Goal: Transaction & Acquisition: Subscribe to service/newsletter

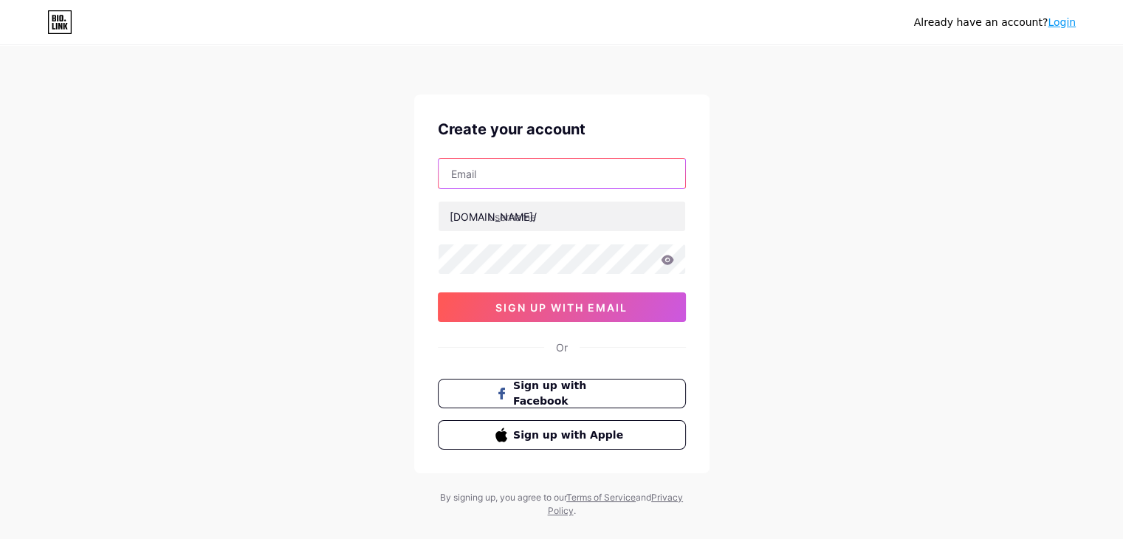
click at [526, 182] on input "text" at bounding box center [562, 174] width 247 height 30
click at [516, 182] on input "text" at bounding box center [562, 174] width 247 height 30
paste input "[EMAIL_ADDRESS][DOMAIN_NAME]"
type input "[EMAIL_ADDRESS][DOMAIN_NAME]"
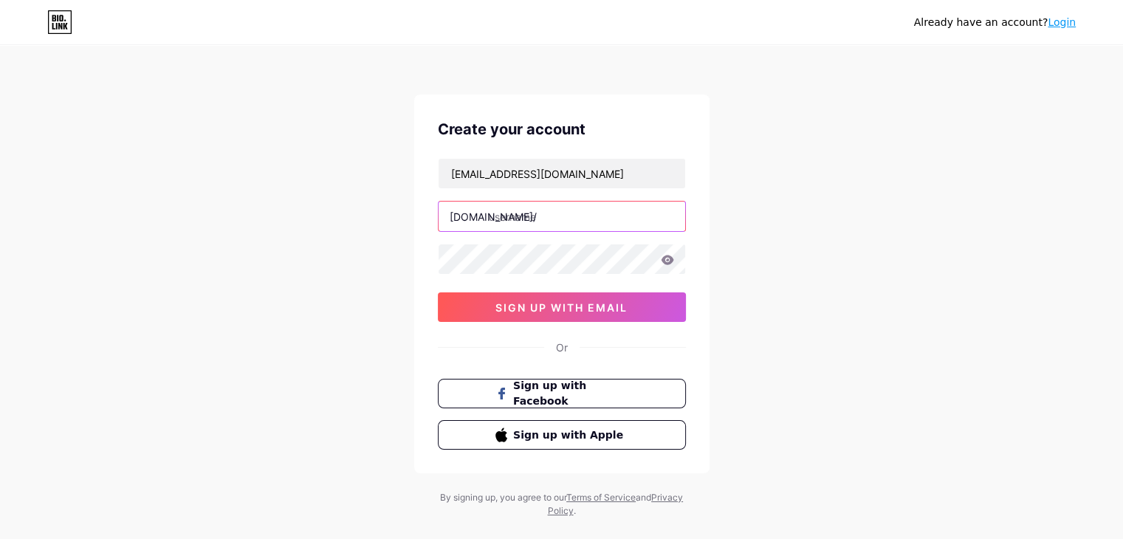
click at [551, 219] on input "text" at bounding box center [562, 217] width 247 height 30
click at [543, 216] on input "text" at bounding box center [562, 217] width 247 height 30
paste input "emmawilson"
click at [371, 246] on div "Already have an account? Login Create your account [EMAIL_ADDRESS][DOMAIN_NAME]…" at bounding box center [561, 282] width 1123 height 565
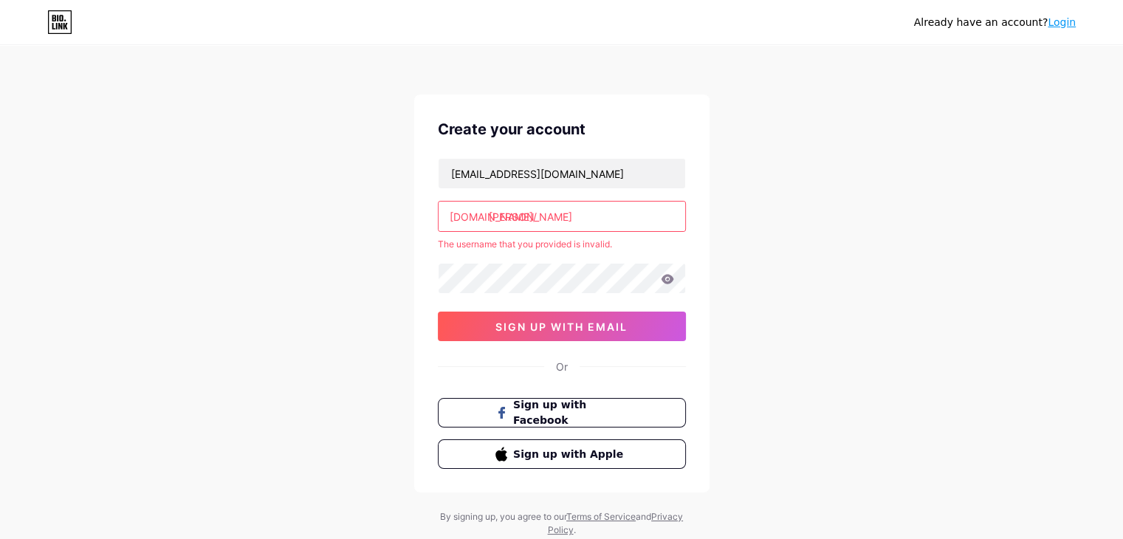
click at [512, 258] on div "[EMAIL_ADDRESS][DOMAIN_NAME] [DOMAIN_NAME]/ [PERSON_NAME] The username that you…" at bounding box center [562, 249] width 248 height 183
click at [502, 227] on input "[PERSON_NAME]" at bounding box center [562, 217] width 247 height 30
click at [520, 219] on input "[PERSON_NAME]" at bounding box center [562, 217] width 247 height 30
click at [555, 213] on input "emmawilson" at bounding box center [562, 217] width 247 height 30
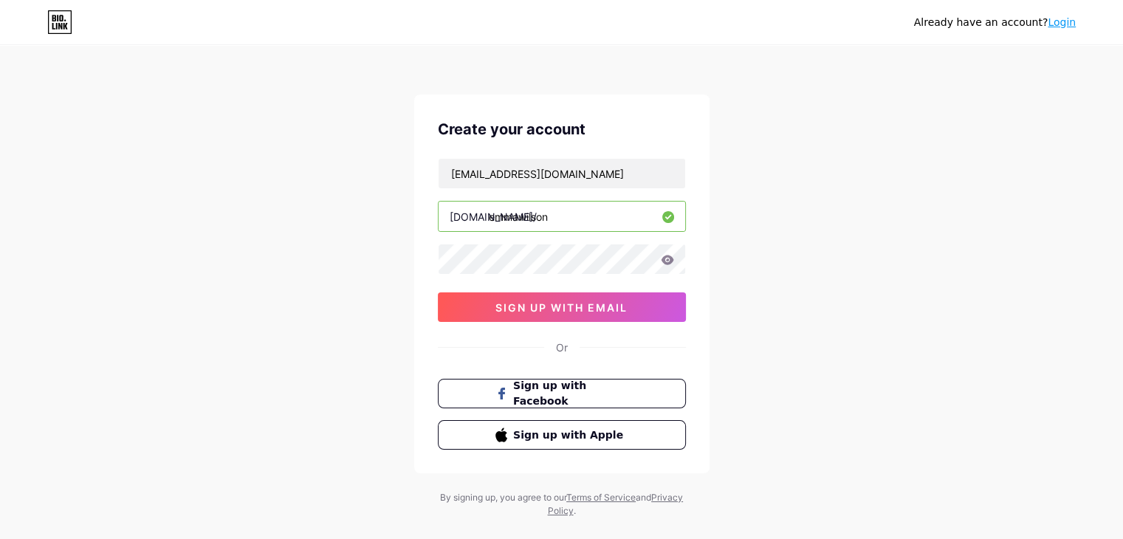
type input "emmawilson"
click at [329, 299] on div "Already have an account? Login Create your account [EMAIL_ADDRESS][DOMAIN_NAME]…" at bounding box center [561, 282] width 1123 height 565
click at [290, 281] on div "Already have an account? Login Create your account [EMAIL_ADDRESS][DOMAIN_NAME]…" at bounding box center [561, 282] width 1123 height 565
click at [552, 301] on span "sign up with email" at bounding box center [561, 307] width 132 height 13
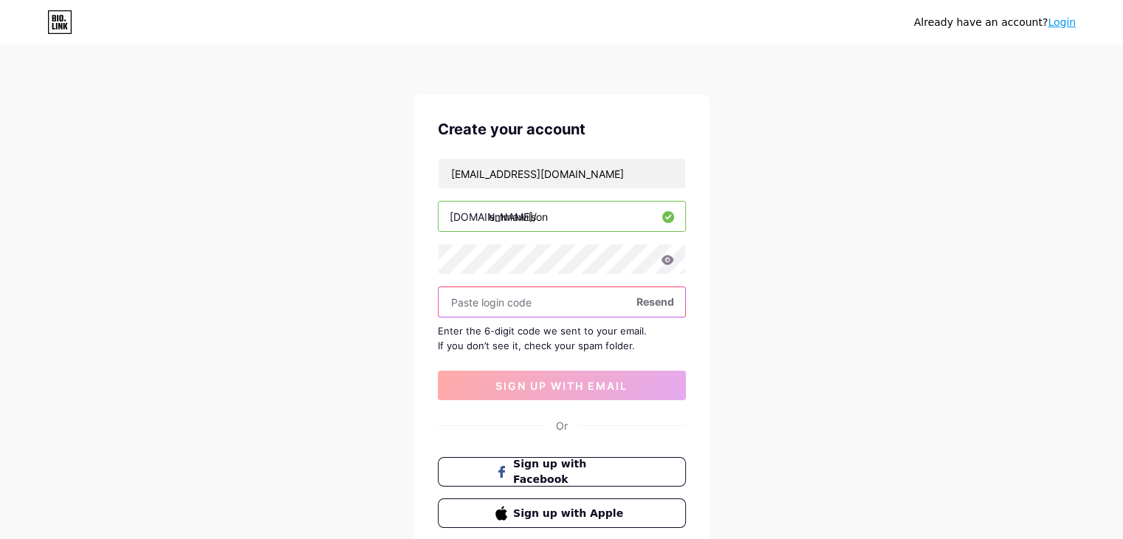
click at [513, 303] on input "text" at bounding box center [562, 302] width 247 height 30
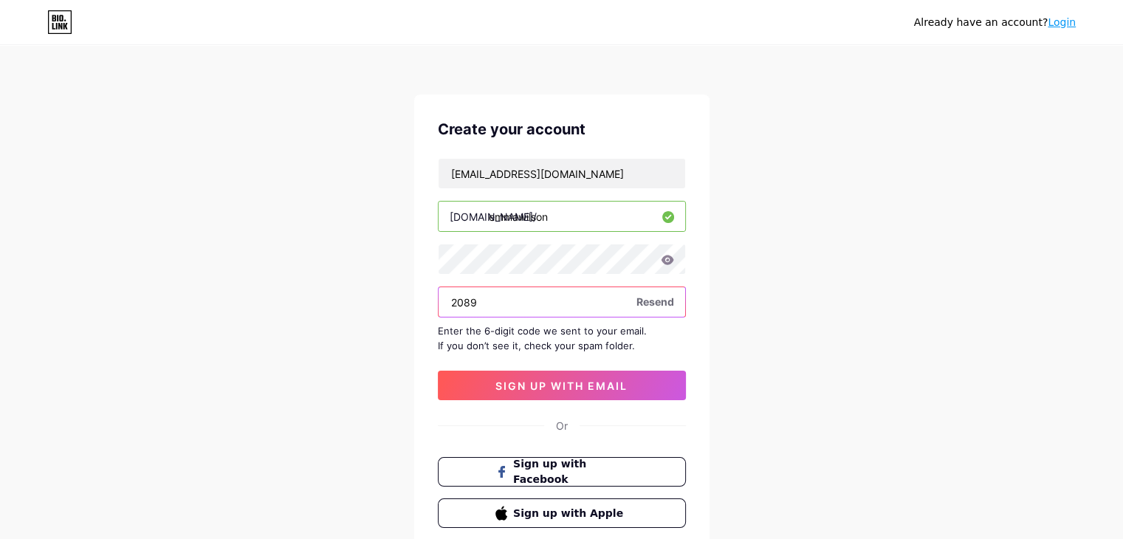
click at [526, 308] on input "2089" at bounding box center [562, 302] width 247 height 30
type input "209829"
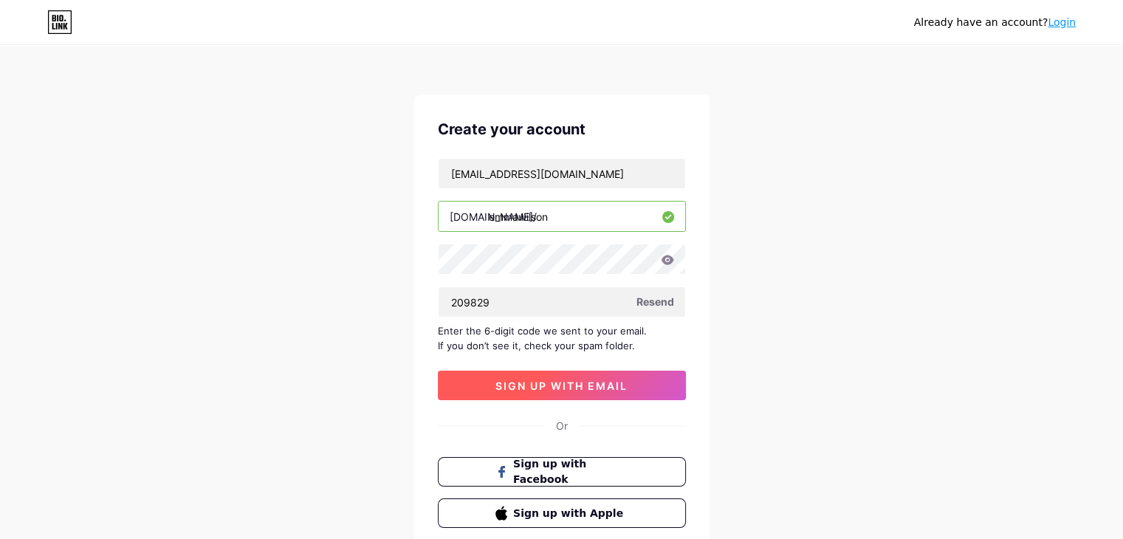
click at [538, 384] on span "sign up with email" at bounding box center [561, 385] width 132 height 13
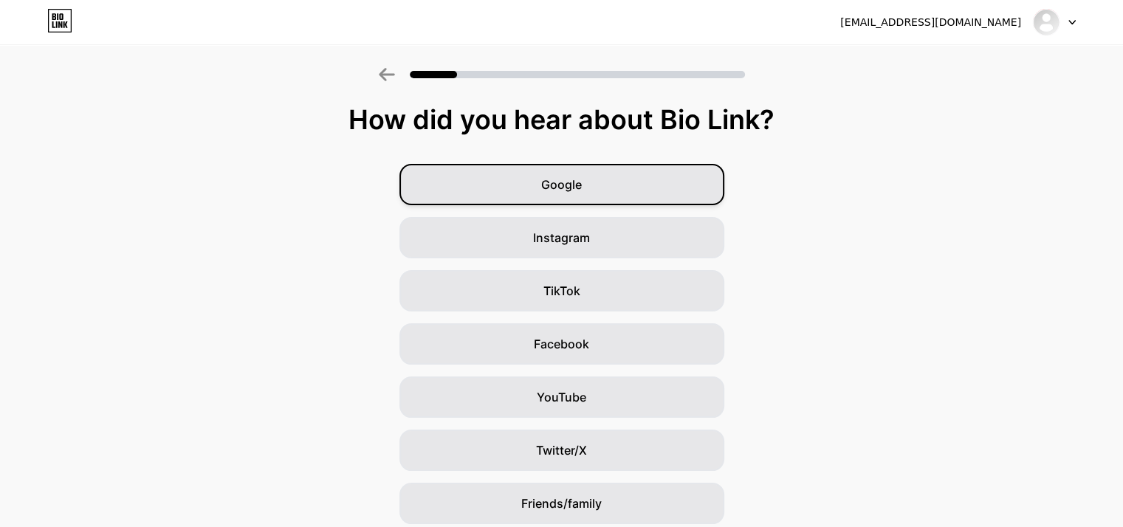
click at [622, 202] on div "Google" at bounding box center [561, 184] width 325 height 41
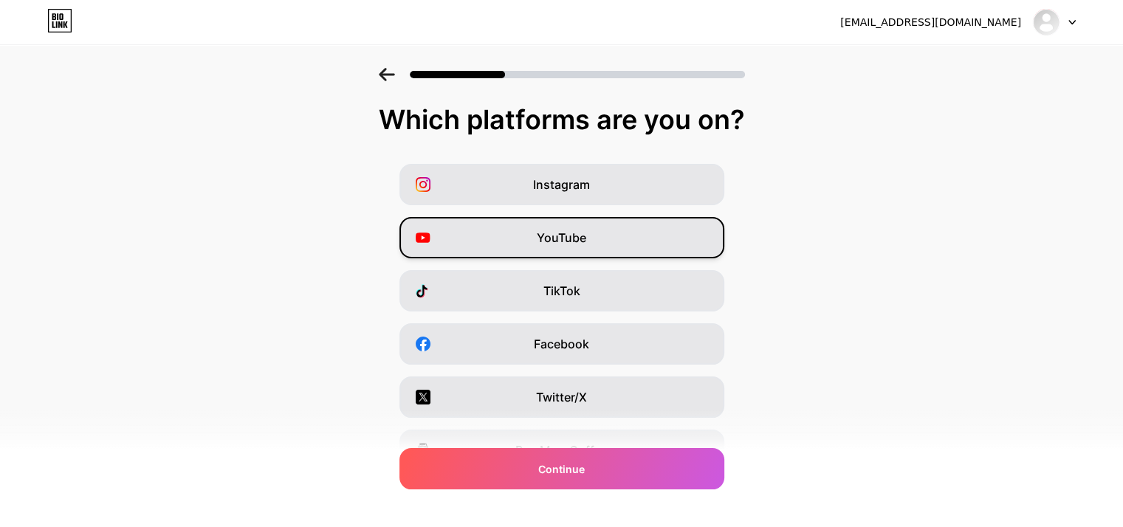
click at [611, 227] on div "YouTube" at bounding box center [561, 237] width 325 height 41
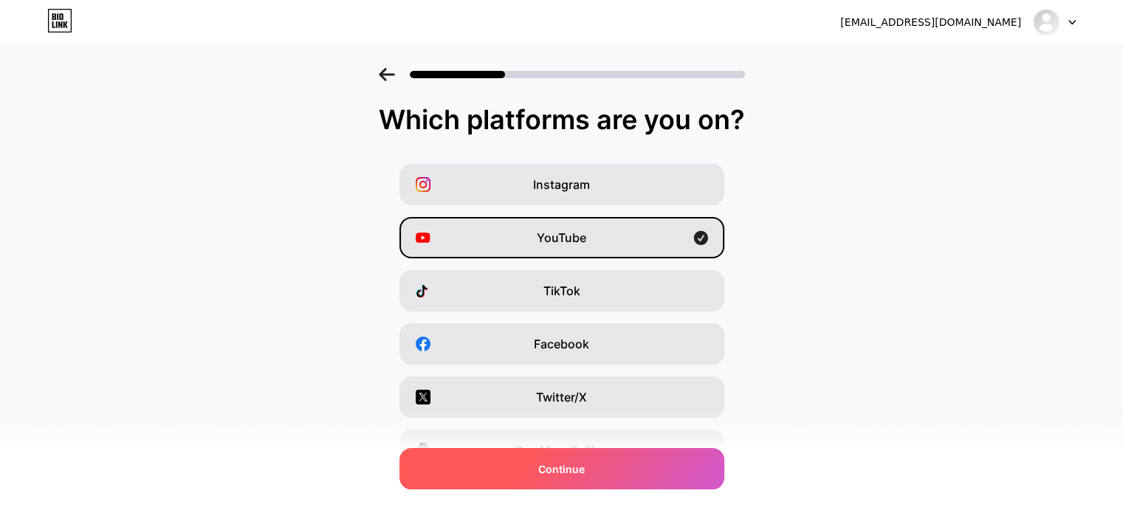
click at [602, 485] on div "Continue" at bounding box center [561, 468] width 325 height 41
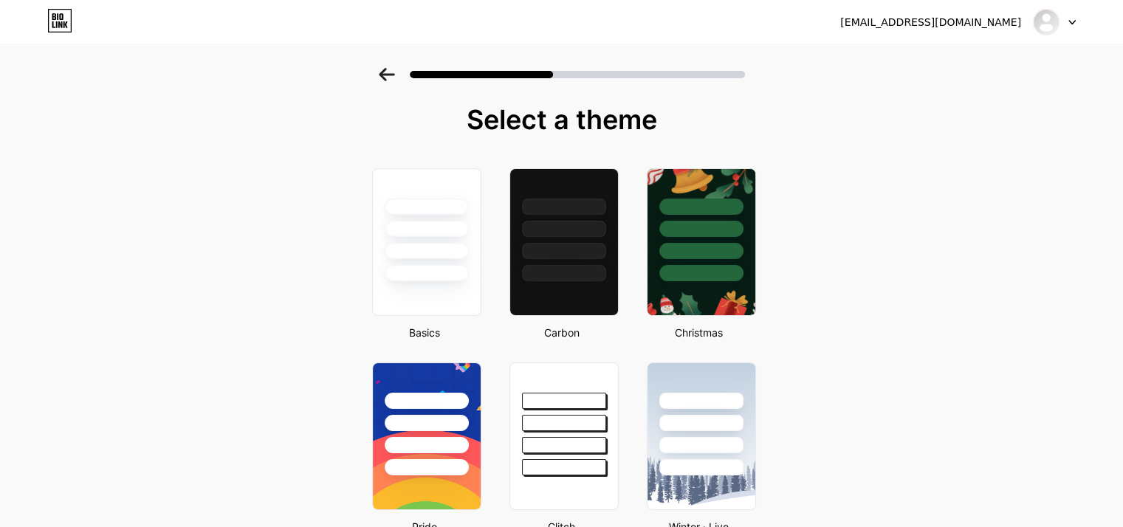
click at [584, 261] on div at bounding box center [564, 225] width 108 height 112
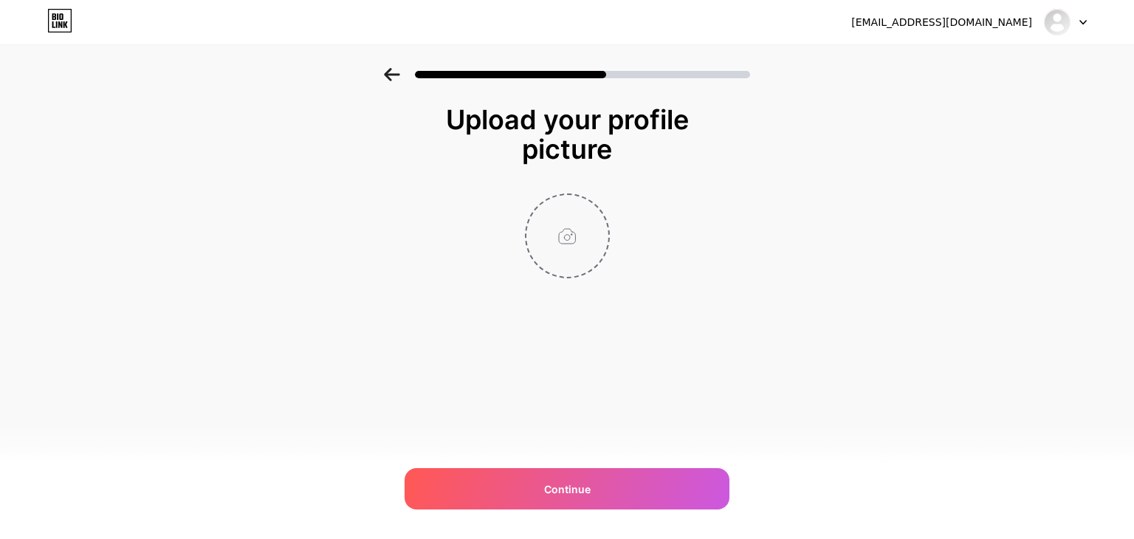
click at [587, 255] on input "file" at bounding box center [567, 236] width 82 height 82
type input "C:\fakepath\p8.jpg"
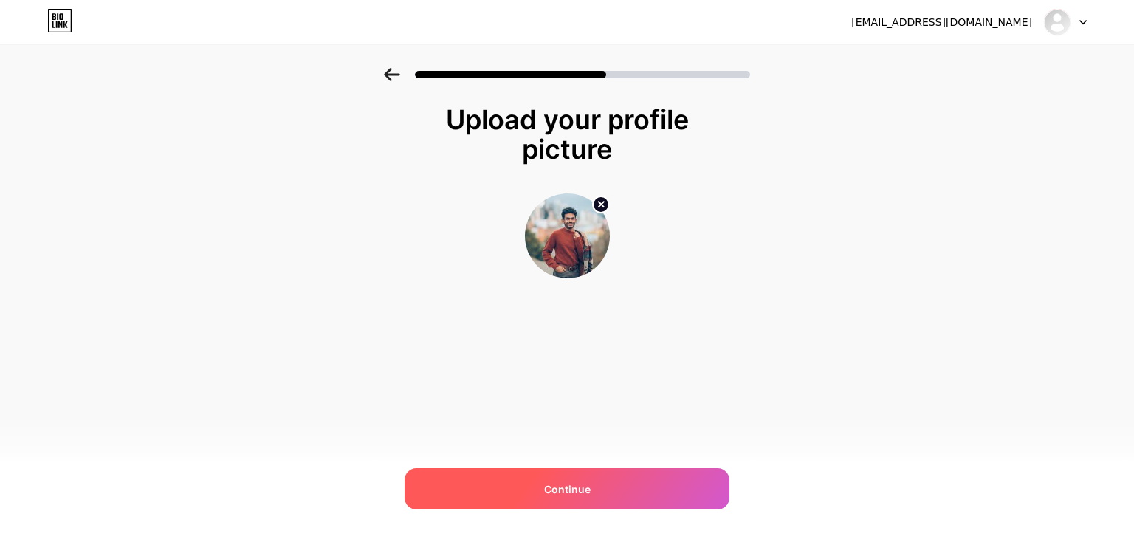
click at [583, 494] on span "Continue" at bounding box center [567, 489] width 47 height 16
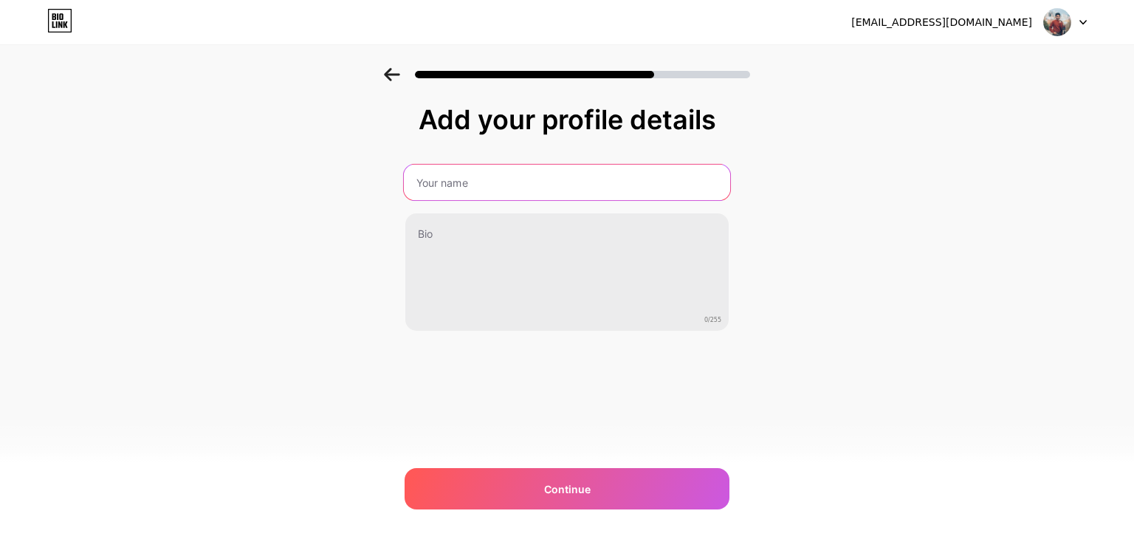
click at [535, 188] on input "text" at bounding box center [567, 182] width 326 height 35
paste input "[PERSON_NAME]"
type input "[PERSON_NAME]"
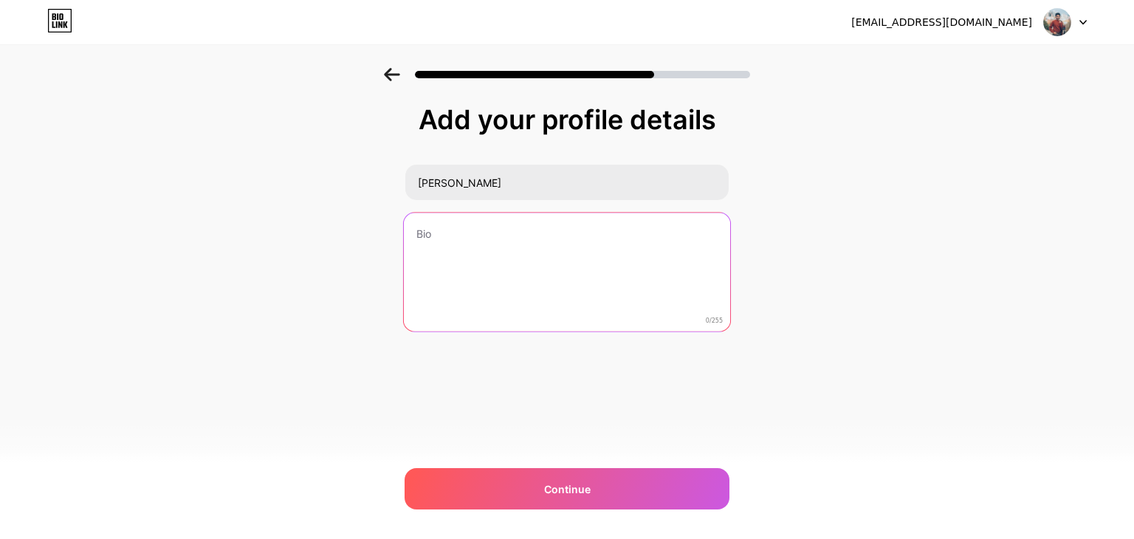
click at [469, 234] on textarea at bounding box center [567, 273] width 326 height 120
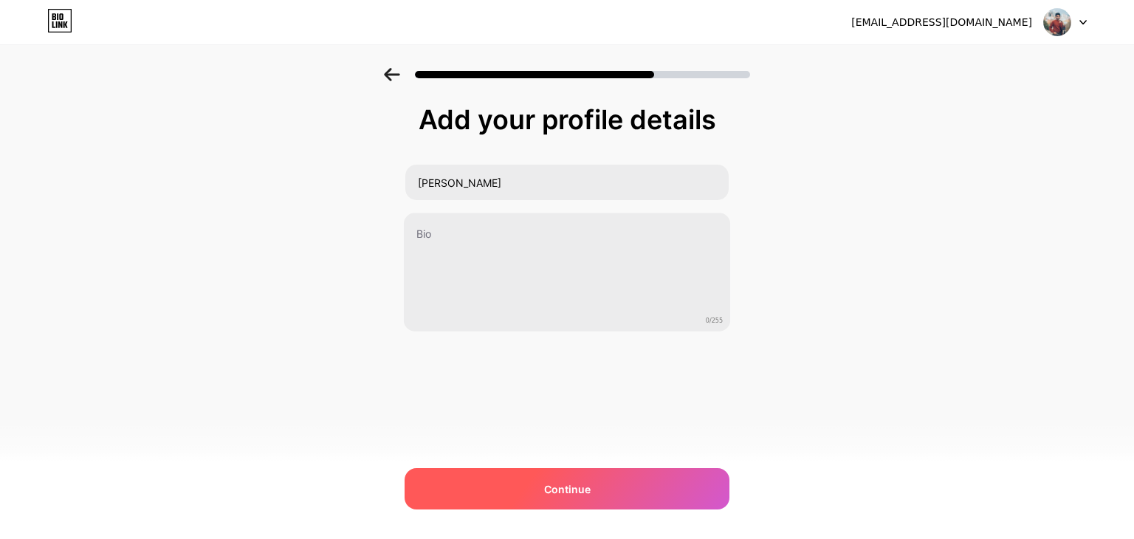
click at [605, 488] on div "Continue" at bounding box center [567, 488] width 325 height 41
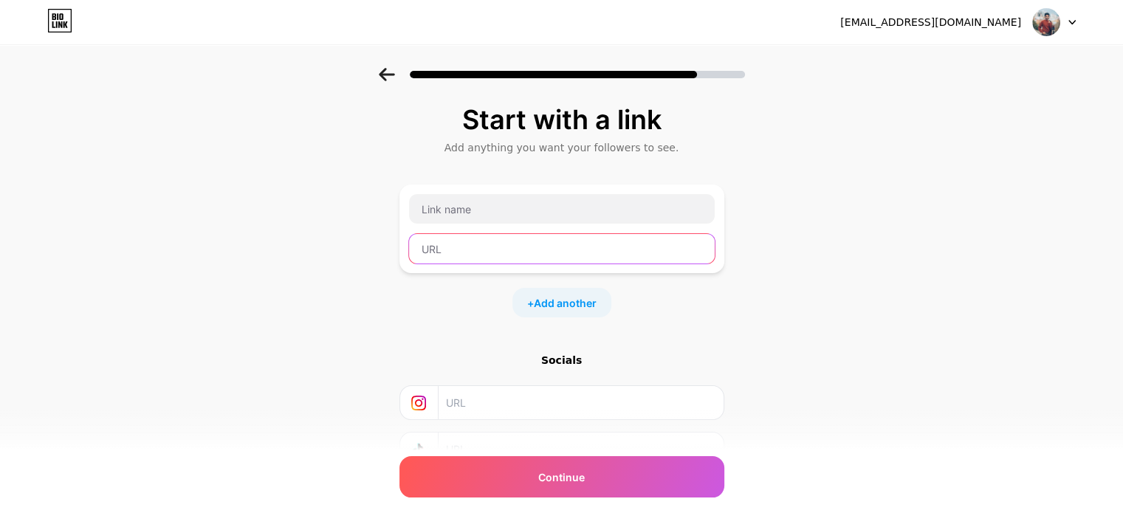
click at [515, 250] on input "text" at bounding box center [562, 249] width 306 height 30
paste input "[URL][DOMAIN_NAME]"
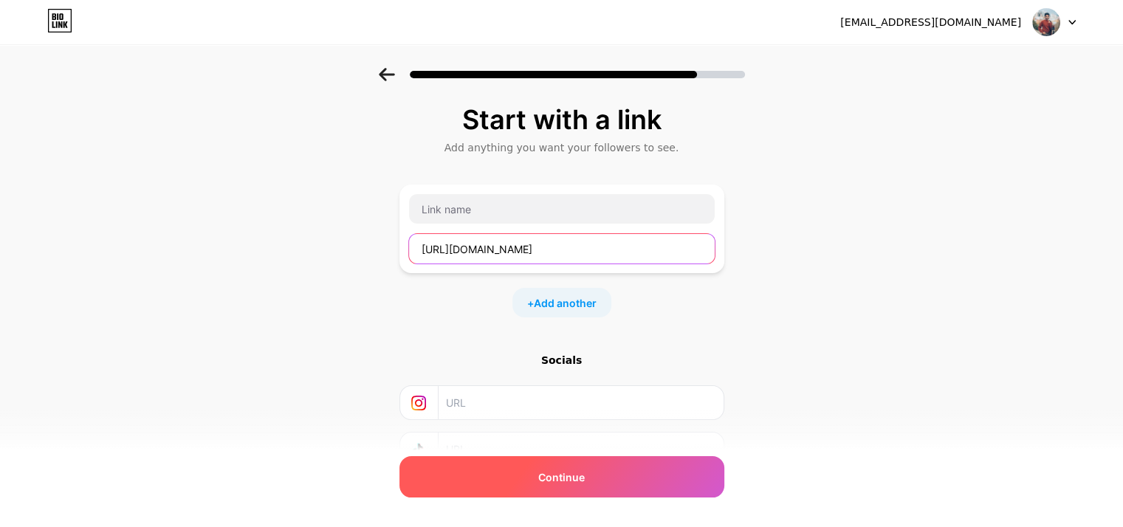
type input "[URL][DOMAIN_NAME]"
click at [540, 482] on div "Continue" at bounding box center [561, 476] width 325 height 41
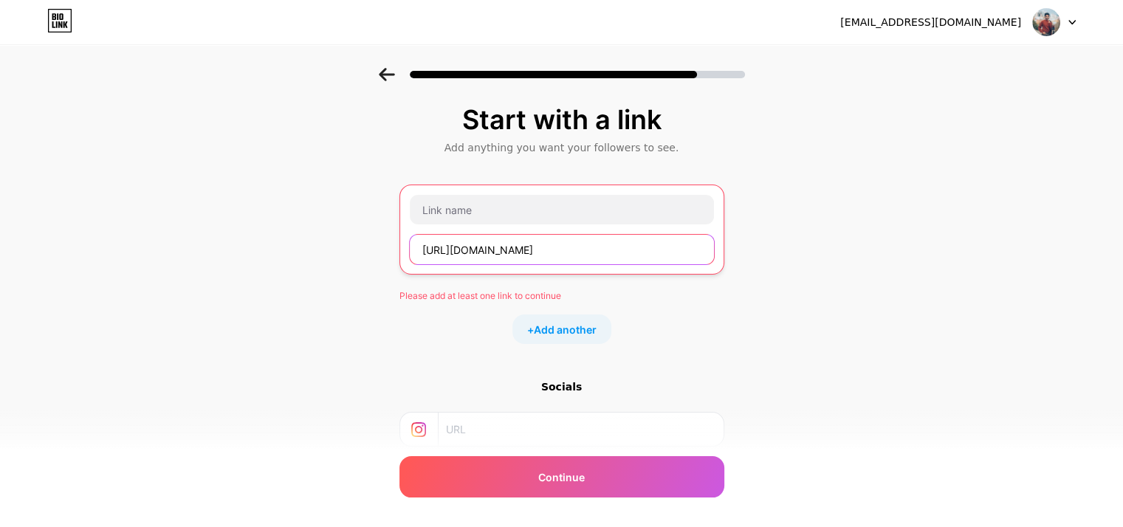
click at [571, 240] on input "[URL][DOMAIN_NAME]" at bounding box center [562, 250] width 304 height 30
click at [578, 338] on div "+ Add another" at bounding box center [561, 329] width 99 height 30
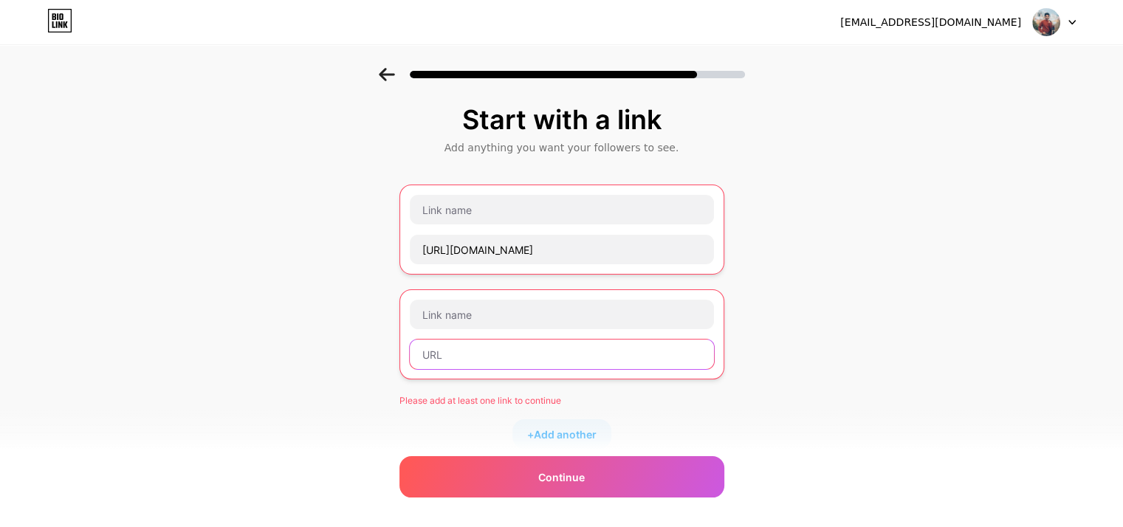
click at [520, 355] on input "text" at bounding box center [562, 355] width 304 height 30
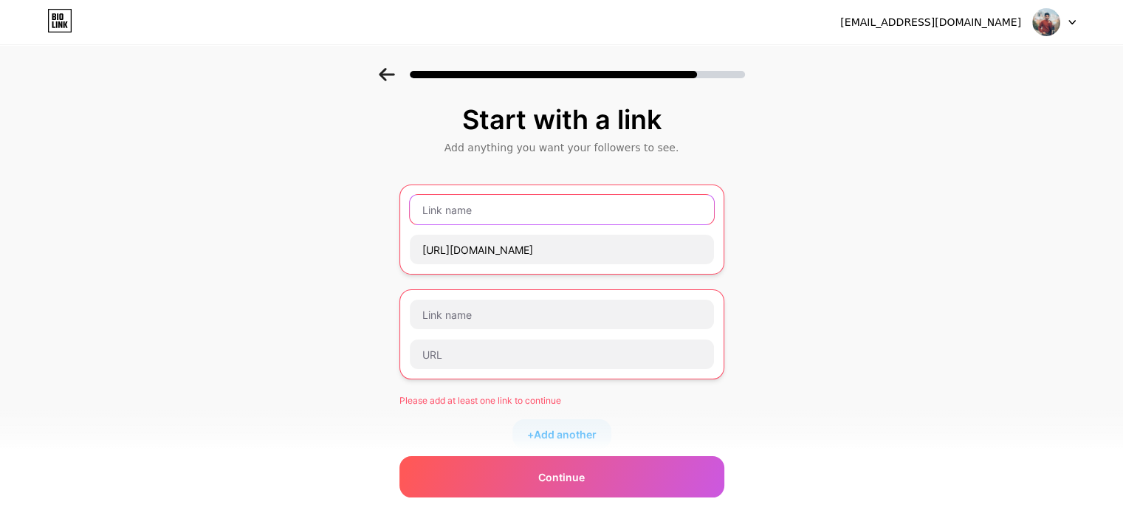
click at [478, 208] on input "text" at bounding box center [562, 210] width 304 height 30
paste input "Situs Toto Togel [GEOGRAPHIC_DATA] 4D"
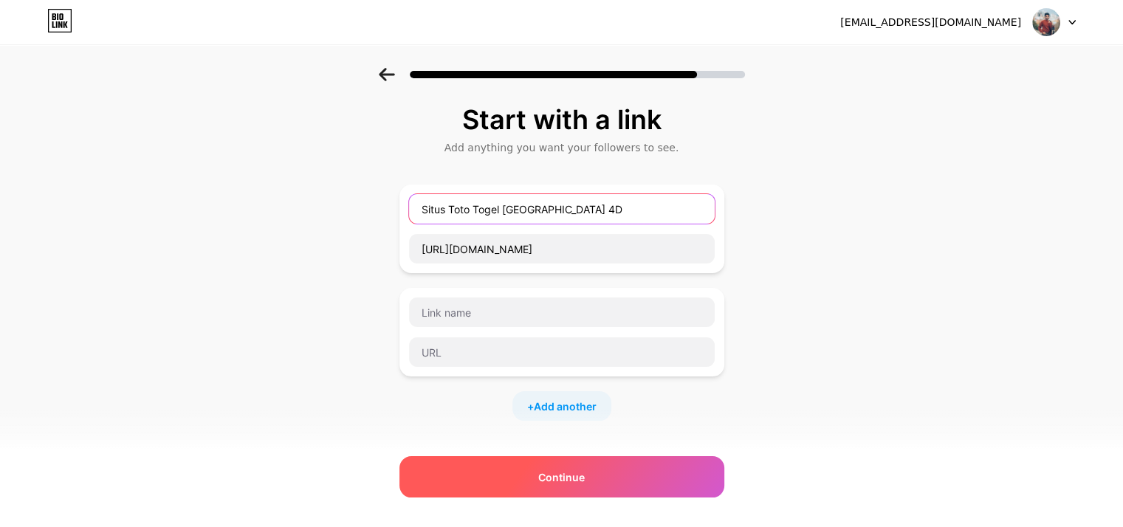
type input "Situs Toto Togel [GEOGRAPHIC_DATA] 4D"
click at [562, 478] on span "Continue" at bounding box center [561, 478] width 47 height 16
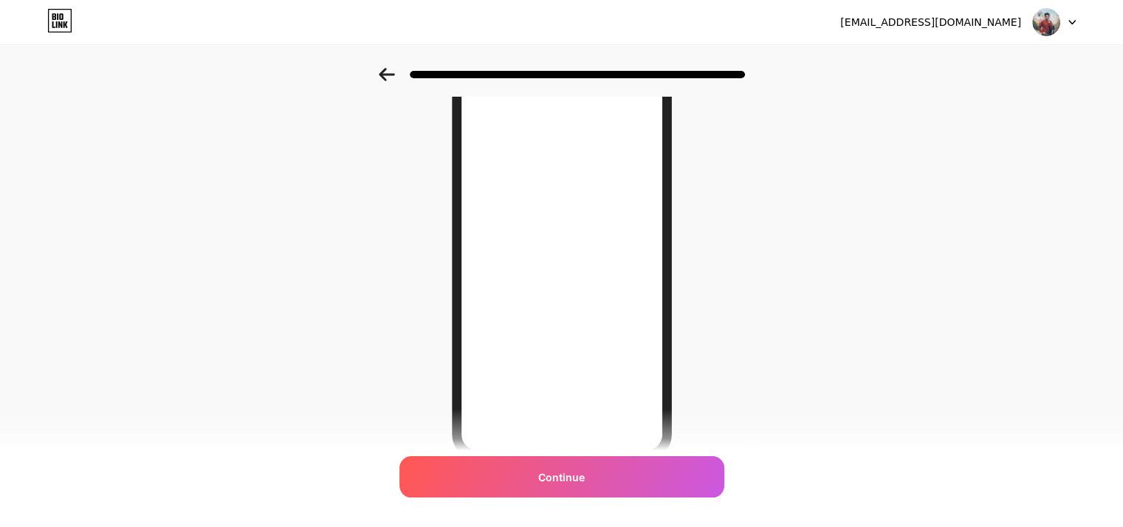
scroll to position [214, 0]
click at [559, 480] on span "Continue" at bounding box center [561, 478] width 47 height 16
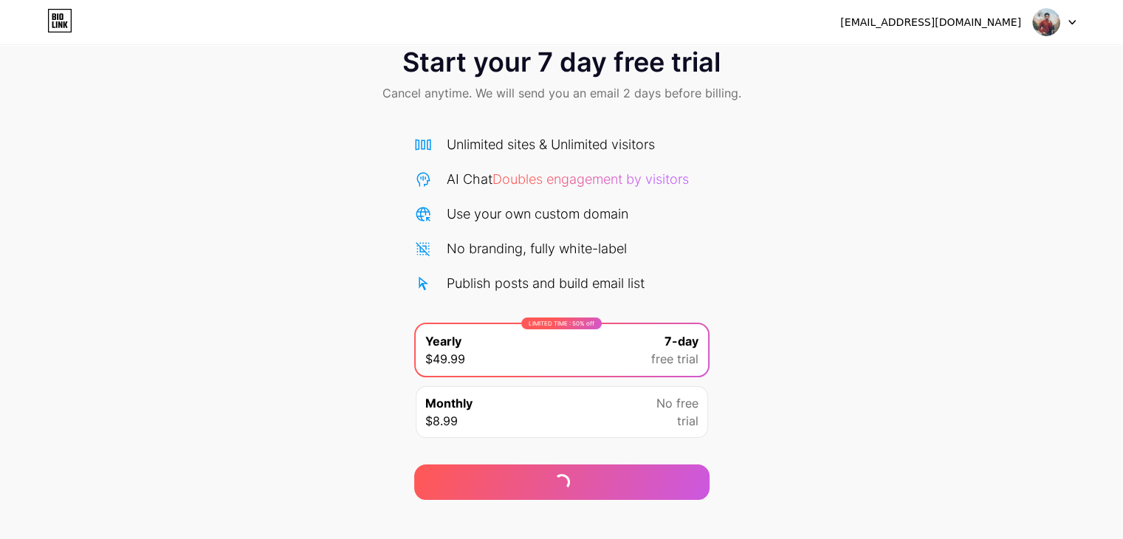
scroll to position [55, 0]
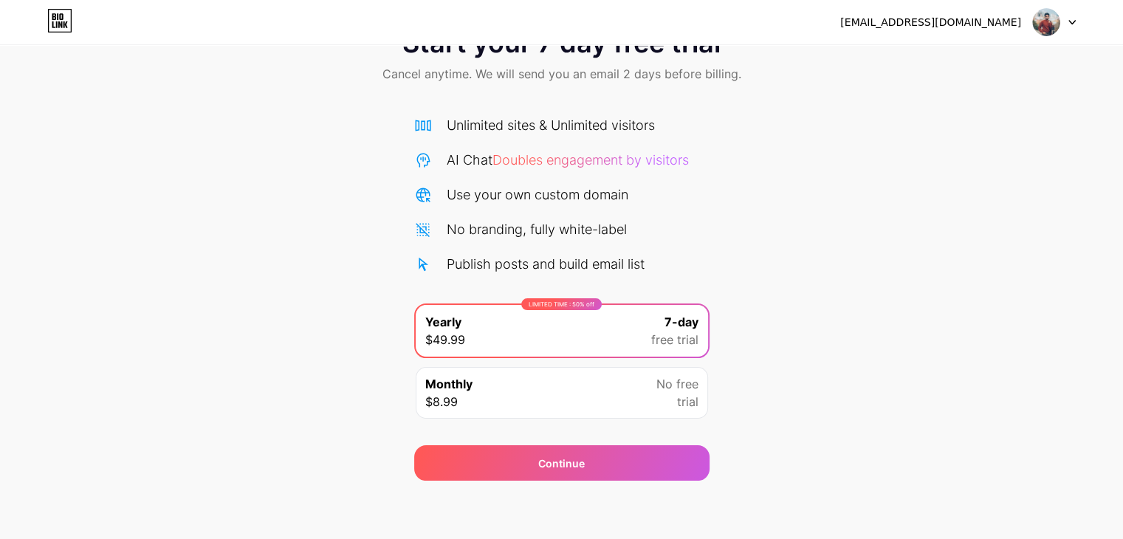
click at [1045, 7] on div "[EMAIL_ADDRESS][DOMAIN_NAME] Logout" at bounding box center [561, 22] width 1123 height 44
click at [1048, 18] on img at bounding box center [1046, 22] width 28 height 28
click at [1042, 24] on img at bounding box center [1046, 22] width 28 height 28
click at [1072, 20] on icon at bounding box center [1071, 22] width 7 height 5
click at [1071, 24] on icon at bounding box center [1072, 23] width 6 height 4
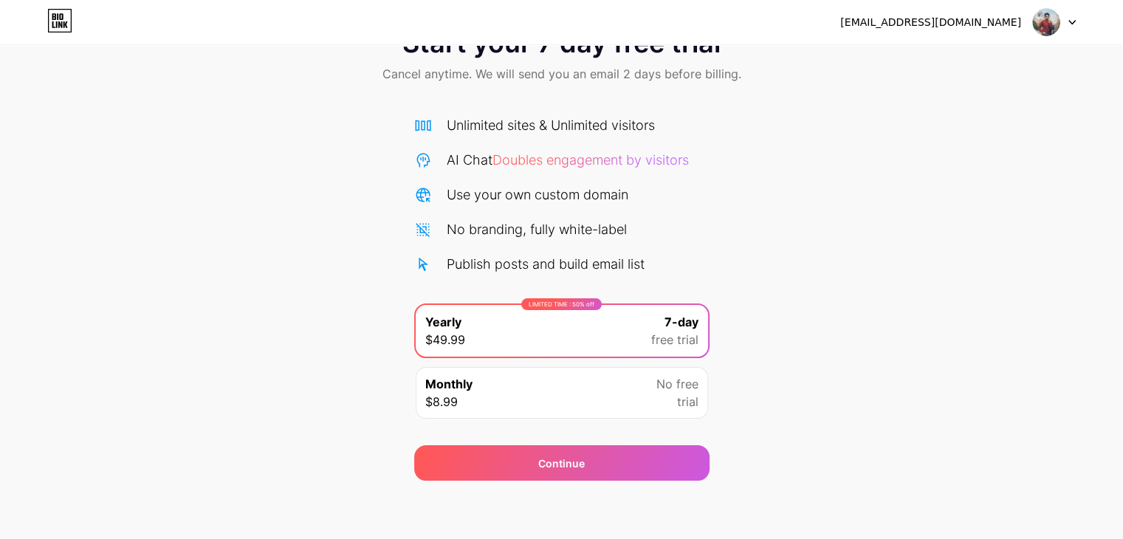
click at [983, 24] on div "[EMAIL_ADDRESS][DOMAIN_NAME]" at bounding box center [930, 23] width 181 height 16
click at [594, 402] on div "Monthly $8.99 No free trial" at bounding box center [562, 393] width 292 height 52
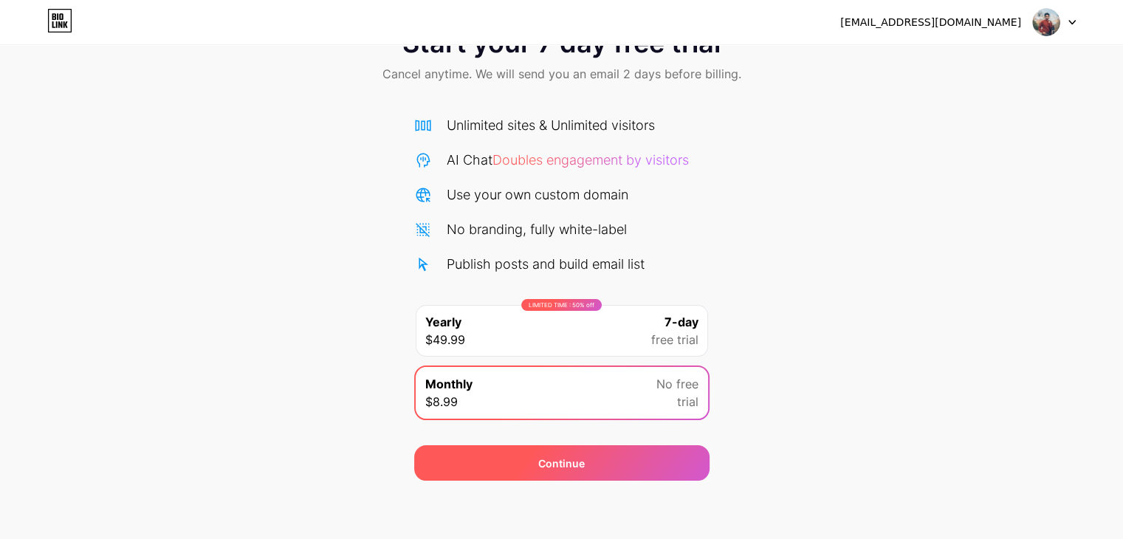
click at [606, 461] on div "Continue" at bounding box center [561, 462] width 295 height 35
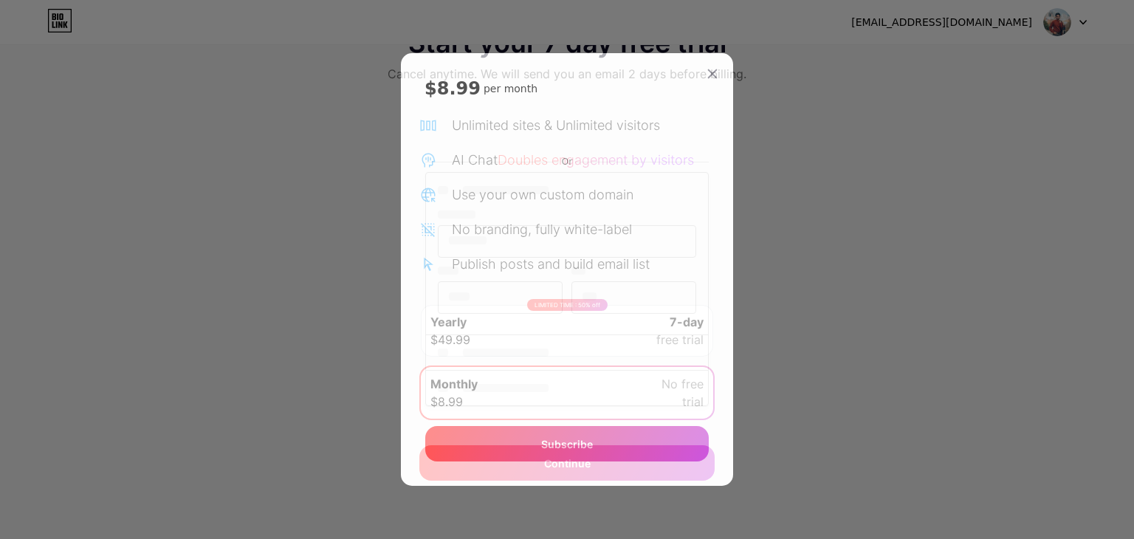
click at [715, 192] on div "$8.99 per month Or Subscribe" at bounding box center [567, 269] width 332 height 433
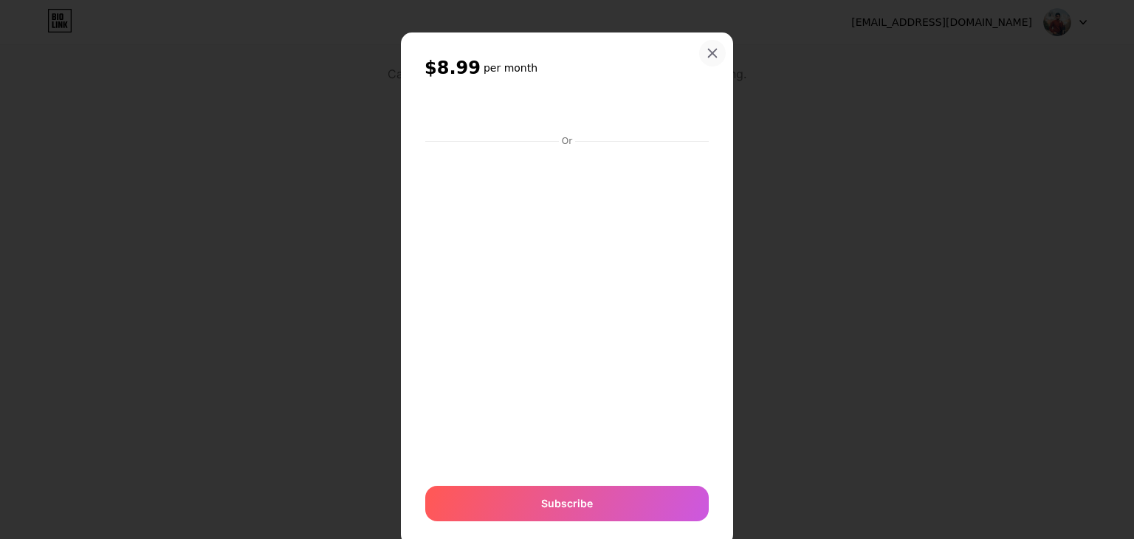
click at [700, 59] on div at bounding box center [712, 53] width 27 height 27
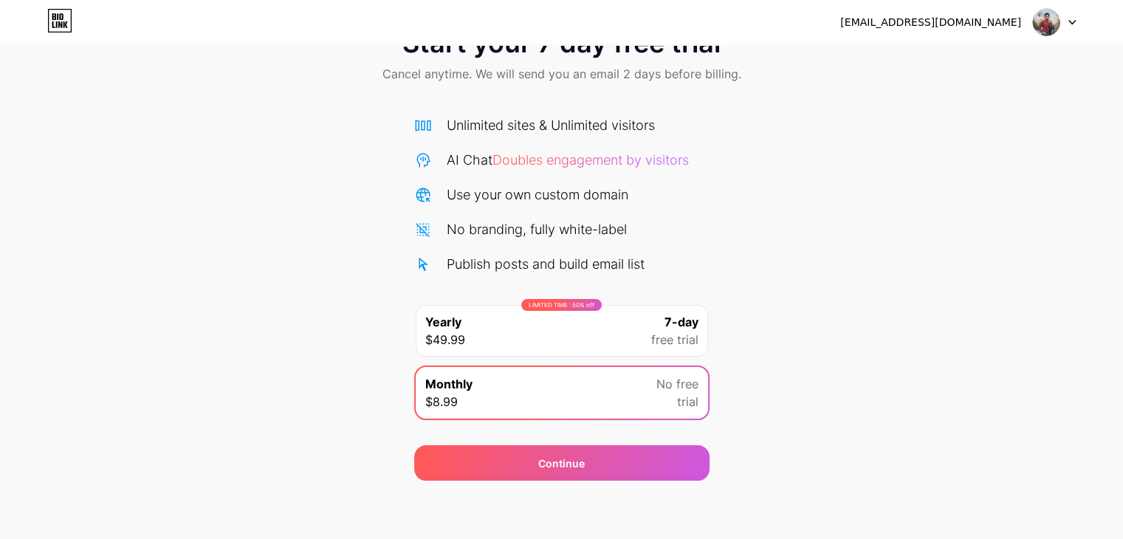
click at [1039, 20] on img at bounding box center [1046, 22] width 28 height 28
click at [969, 16] on div "[EMAIL_ADDRESS][DOMAIN_NAME]" at bounding box center [930, 23] width 181 height 16
click at [957, 26] on div "[EMAIL_ADDRESS][DOMAIN_NAME]" at bounding box center [930, 23] width 181 height 16
click at [885, 23] on div "[EMAIL_ADDRESS][DOMAIN_NAME] Logout" at bounding box center [561, 22] width 1123 height 27
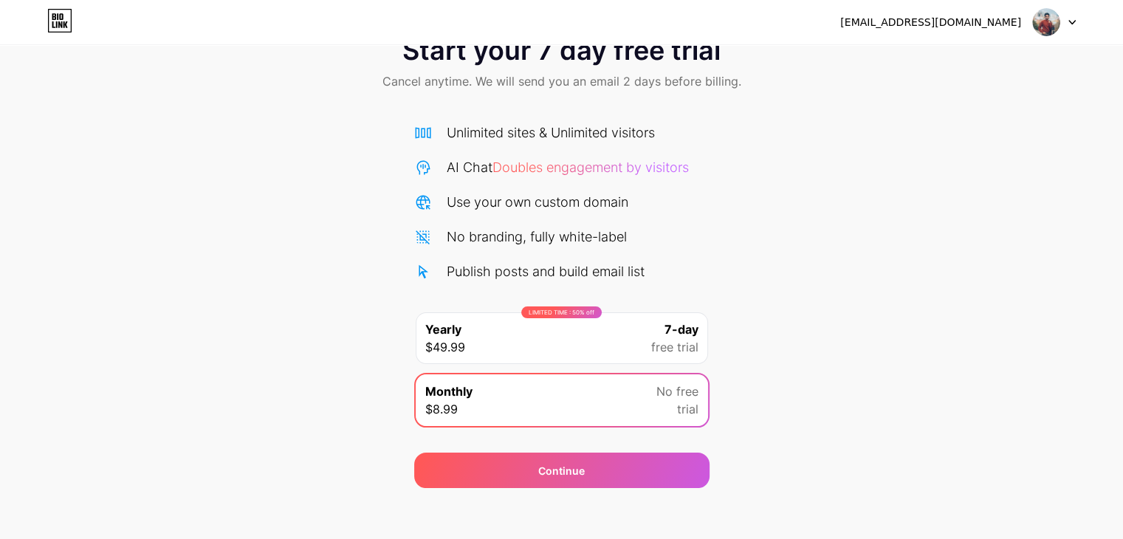
scroll to position [0, 0]
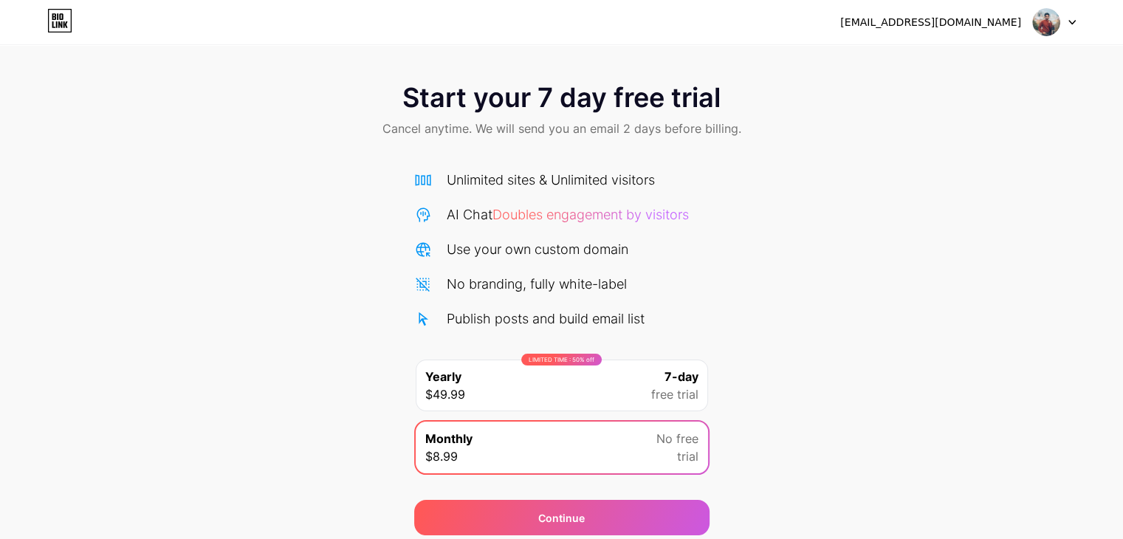
click at [47, 21] on icon at bounding box center [59, 21] width 25 height 24
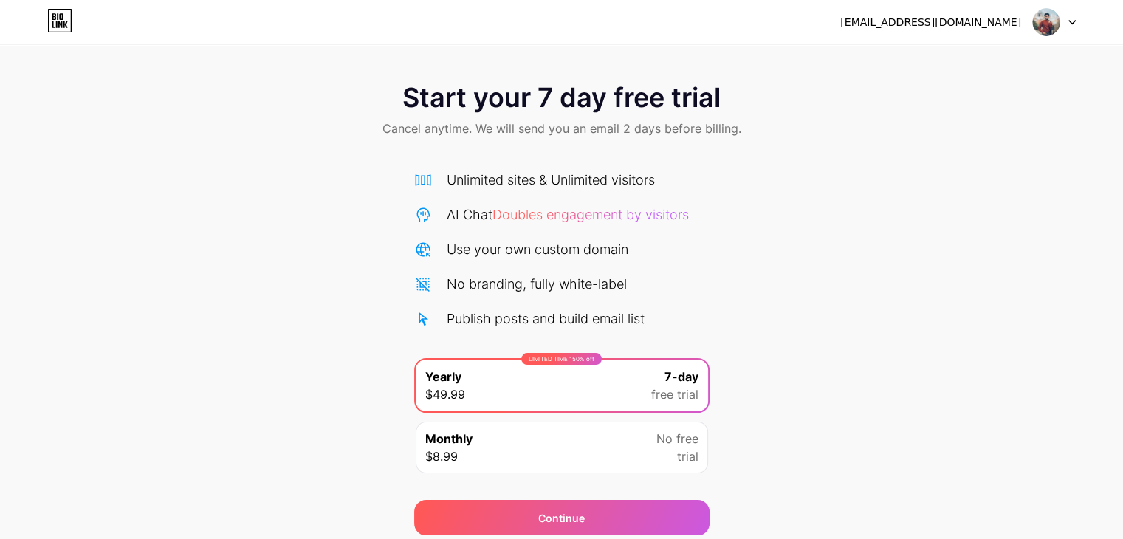
scroll to position [55, 0]
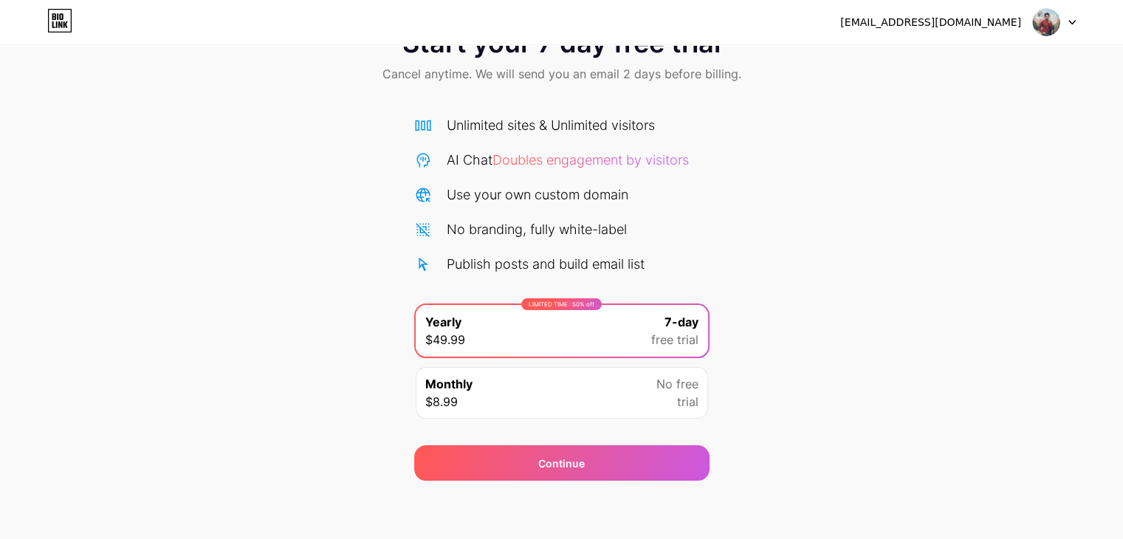
click at [61, 16] on icon at bounding box center [59, 21] width 25 height 24
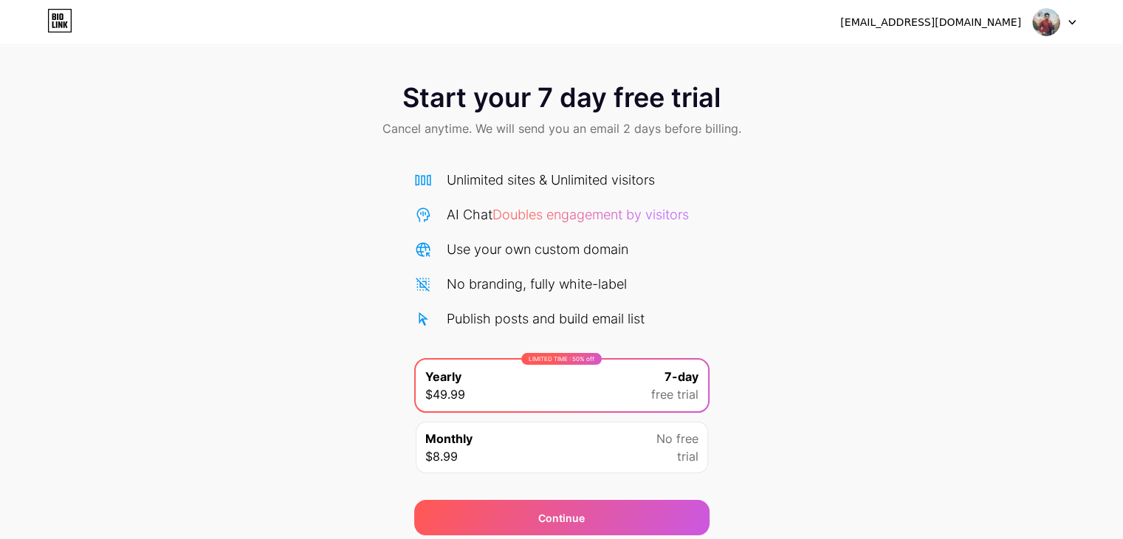
click at [1069, 21] on icon at bounding box center [1072, 23] width 6 height 4
click at [825, 107] on div "Start your 7 day free trial Cancel anytime. We will send you an email 2 days be…" at bounding box center [561, 111] width 1123 height 87
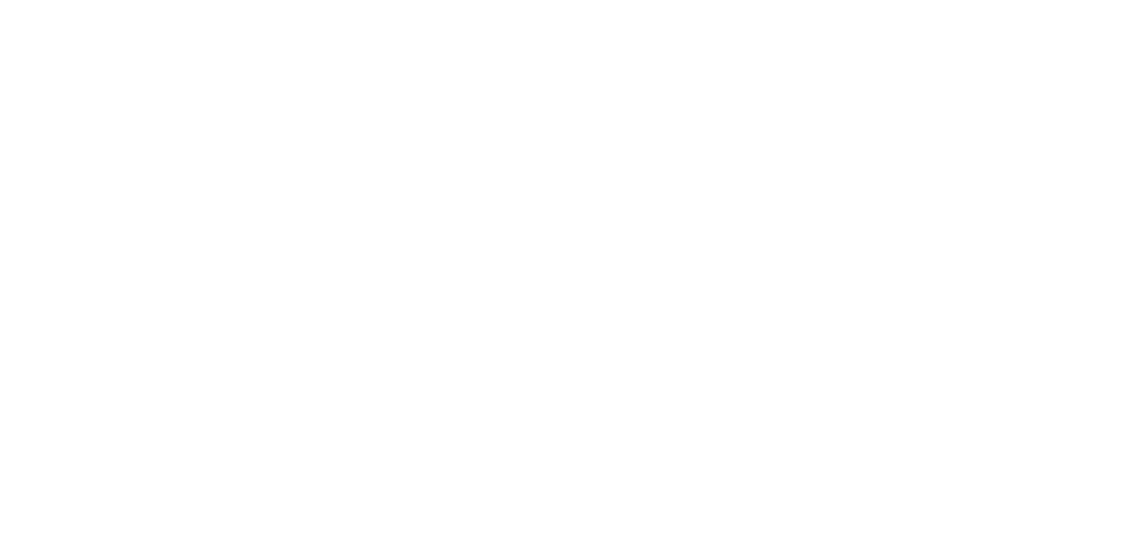
click at [453, 0] on html at bounding box center [567, 0] width 1134 height 0
click at [423, 0] on html at bounding box center [567, 0] width 1134 height 0
click at [419, 0] on html at bounding box center [567, 0] width 1134 height 0
